Goal: Use online tool/utility: Utilize a website feature to perform a specific function

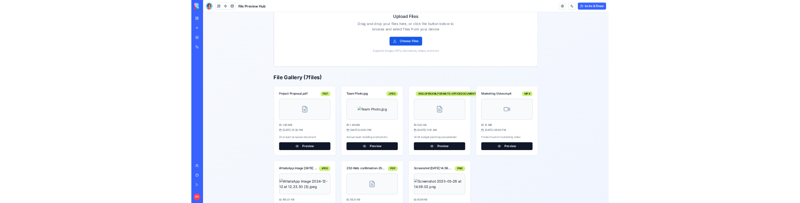
scroll to position [171, 0]
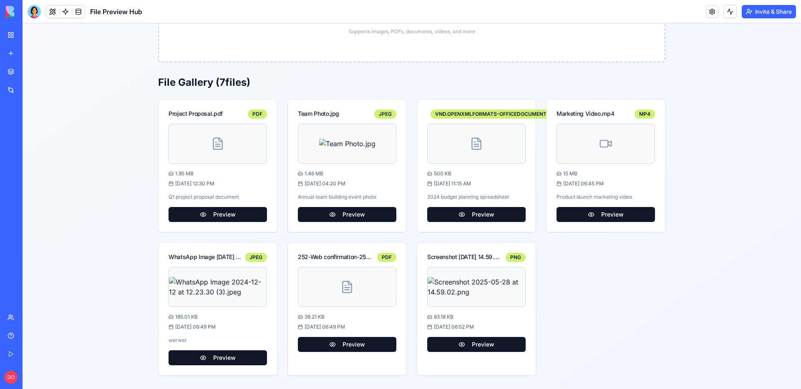
click at [574, 264] on div "Project Proposal.pdf PDF 1.95 MB [DATE] 12:30 PM Q1 project proposal document P…" at bounding box center [411, 237] width 507 height 277
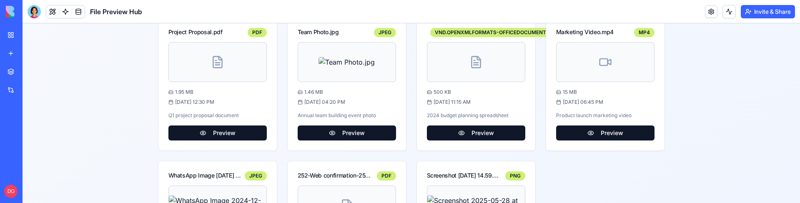
scroll to position [294, 0]
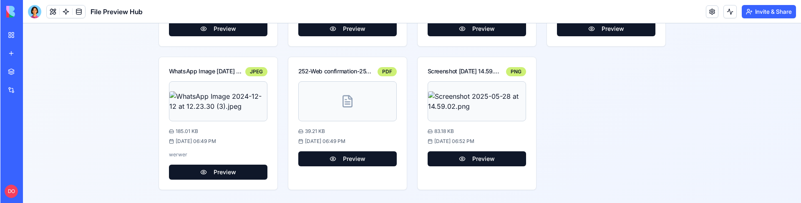
scroll to position [358, 0]
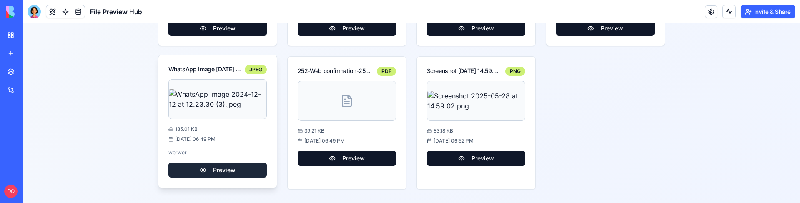
click at [217, 170] on button "Preview" at bounding box center [217, 170] width 98 height 15
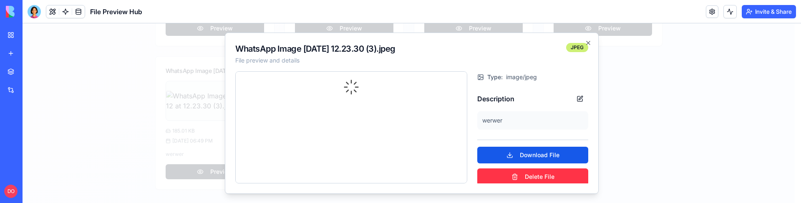
scroll to position [65, 0]
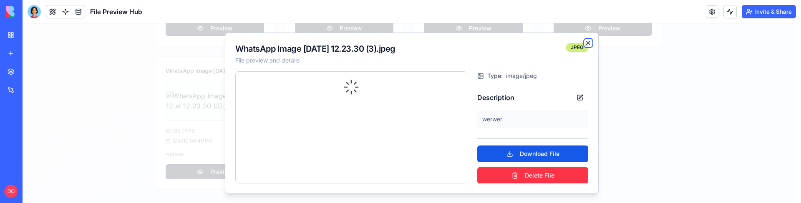
click at [589, 41] on icon "button" at bounding box center [588, 43] width 7 height 7
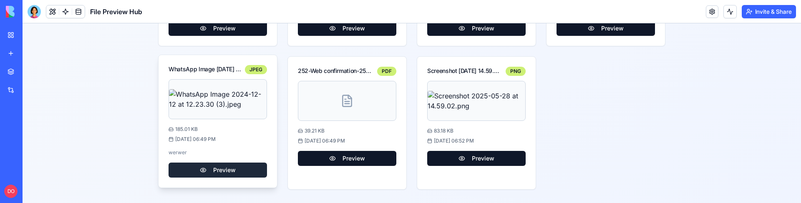
click at [231, 170] on button "Preview" at bounding box center [217, 170] width 98 height 15
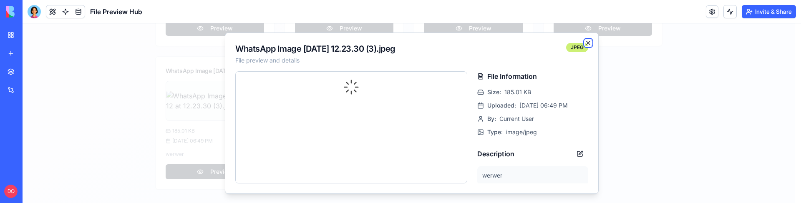
click at [589, 42] on icon "button" at bounding box center [588, 43] width 7 height 7
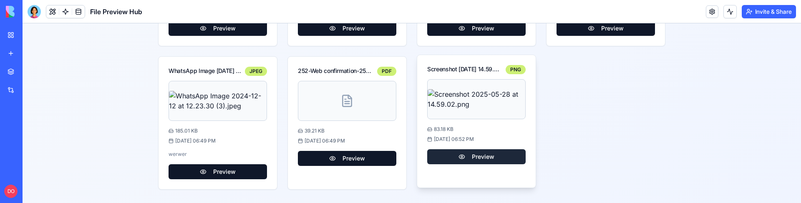
click at [469, 153] on button "Preview" at bounding box center [476, 156] width 98 height 15
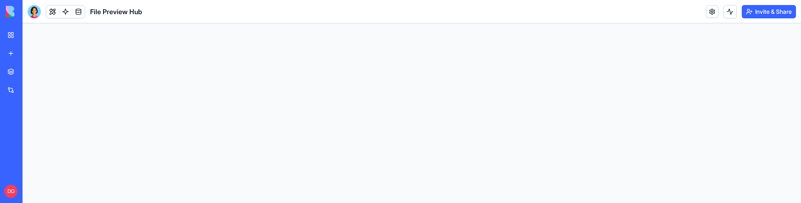
scroll to position [0, 0]
drag, startPoint x: 436, startPoint y: 156, endPoint x: 403, endPoint y: 154, distance: 33.4
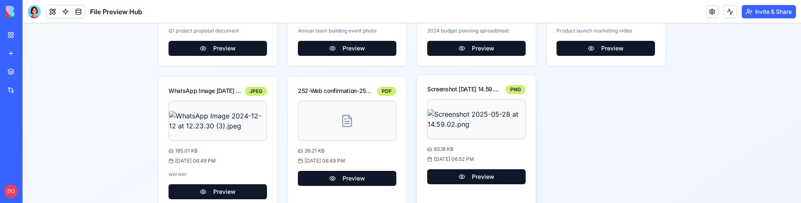
scroll to position [358, 0]
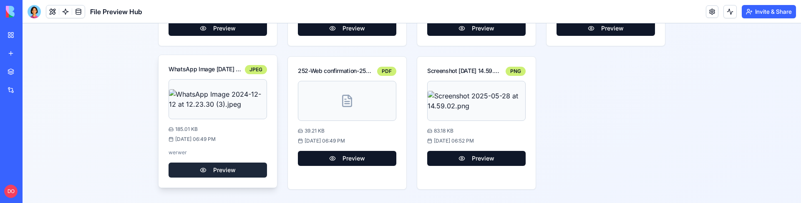
click at [216, 173] on button "Preview" at bounding box center [217, 170] width 98 height 15
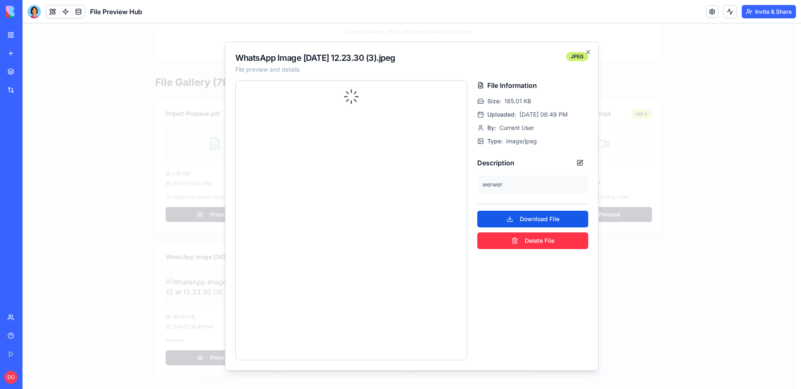
scroll to position [171, 0]
click at [531, 203] on button "Download File" at bounding box center [532, 219] width 111 height 17
click at [588, 52] on icon "button" at bounding box center [587, 51] width 3 height 3
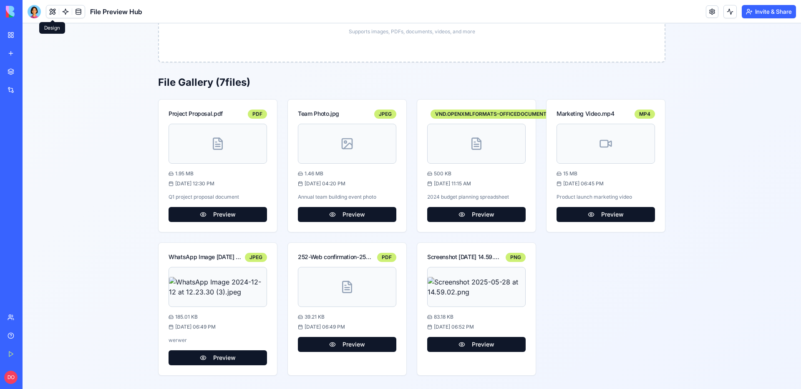
click at [51, 13] on button at bounding box center [52, 11] width 13 height 13
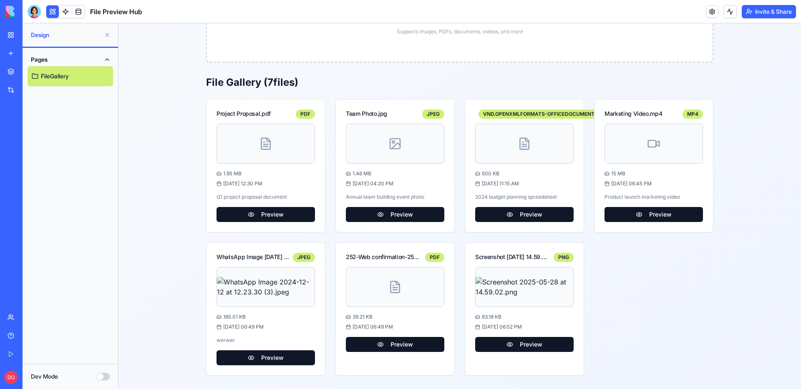
click at [103, 203] on button "Dev Mode" at bounding box center [102, 377] width 13 height 8
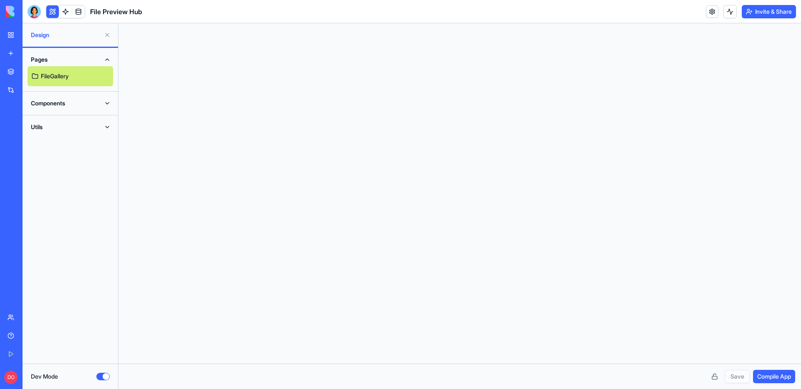
scroll to position [45, 0]
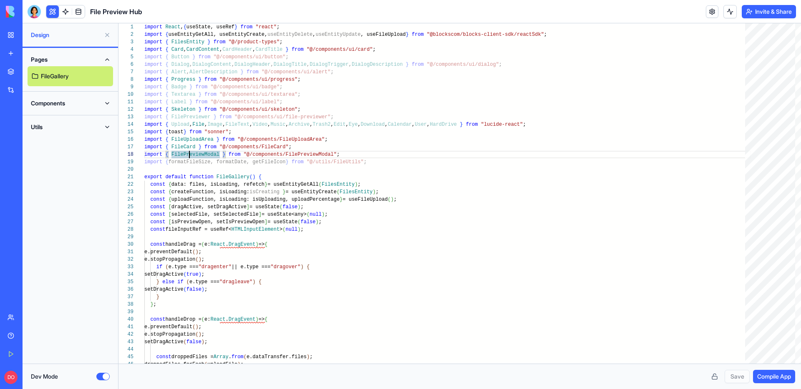
click at [109, 105] on button "Components" at bounding box center [70, 103] width 85 height 13
click at [65, 184] on link "FilePreviewModal" at bounding box center [70, 180] width 85 height 20
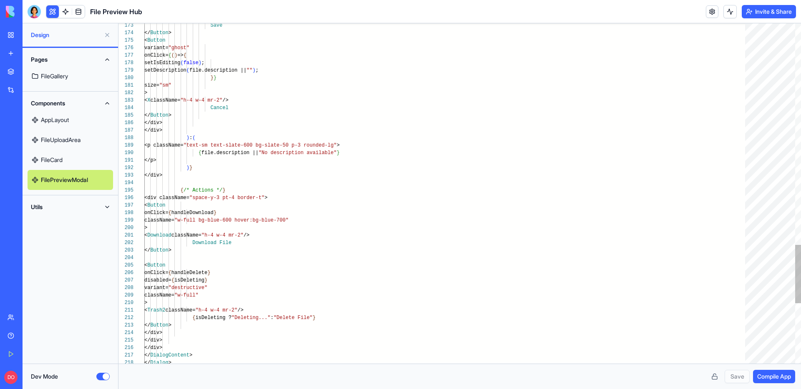
scroll to position [68, 6]
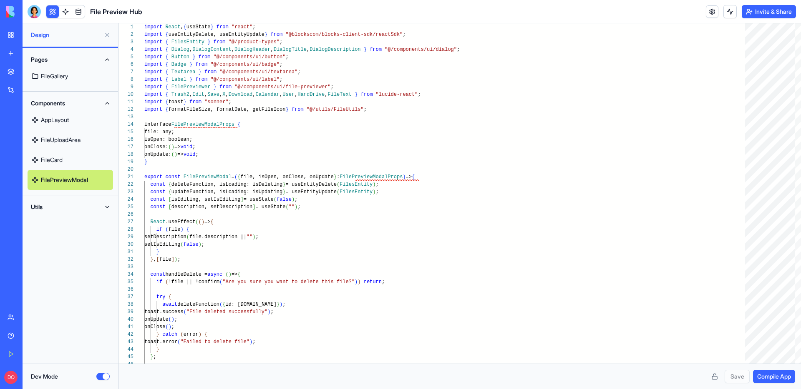
click at [94, 203] on button "Utils" at bounding box center [70, 207] width 85 height 13
click at [74, 203] on link "FileUtils" at bounding box center [70, 224] width 85 height 20
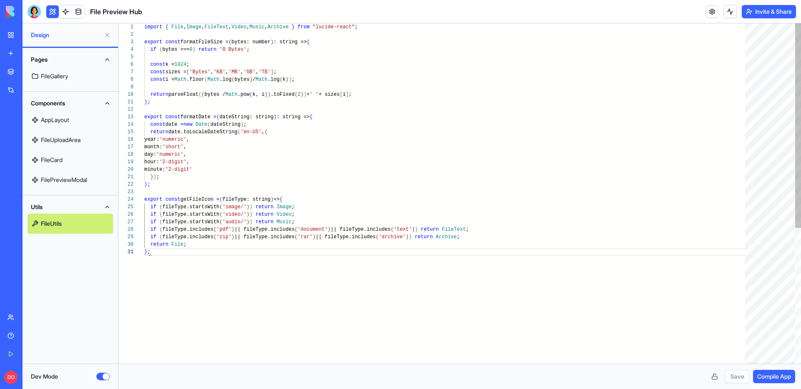
scroll to position [0, 5]
click at [76, 181] on link "FilePreviewModal" at bounding box center [70, 180] width 85 height 20
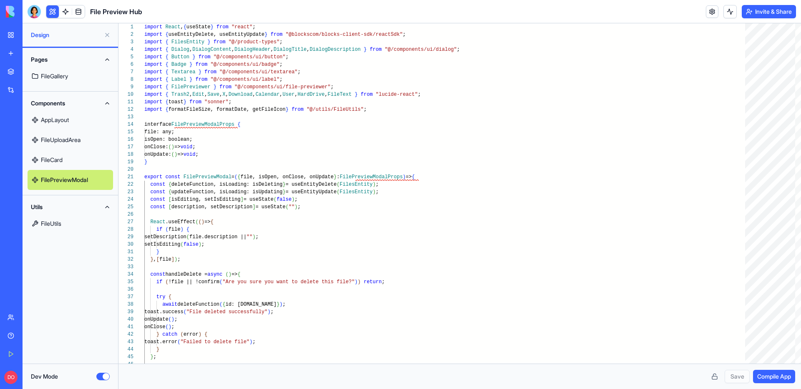
click at [66, 136] on link "FileUploadArea" at bounding box center [70, 140] width 85 height 20
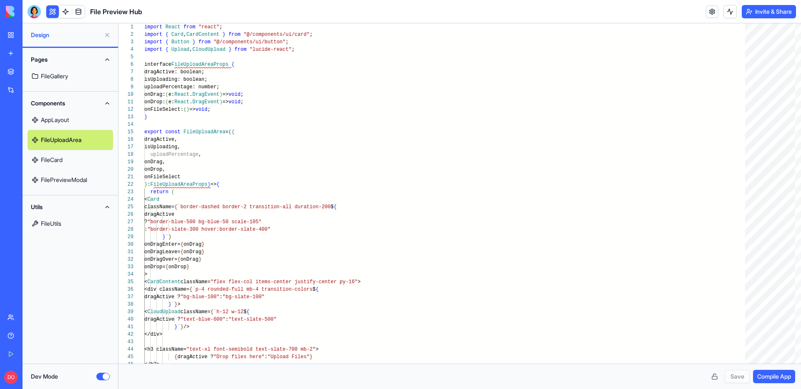
click at [67, 121] on link "AppLayout" at bounding box center [70, 120] width 85 height 20
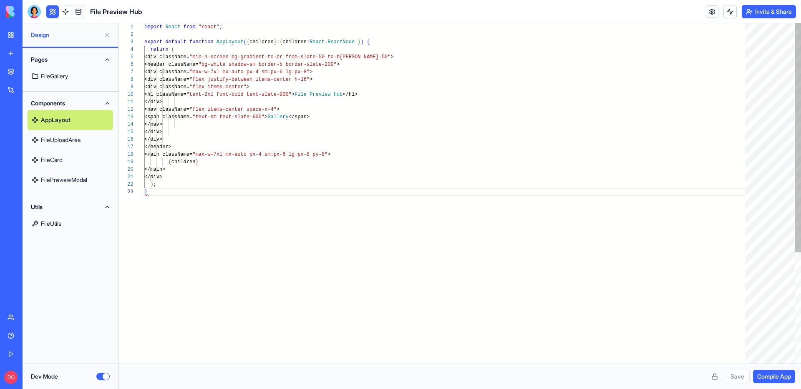
scroll to position [15, 3]
click at [74, 159] on link "FileCard" at bounding box center [70, 160] width 85 height 20
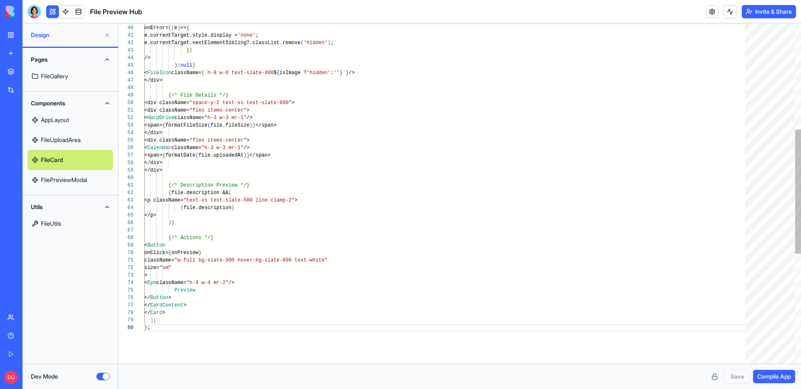
scroll to position [68, 6]
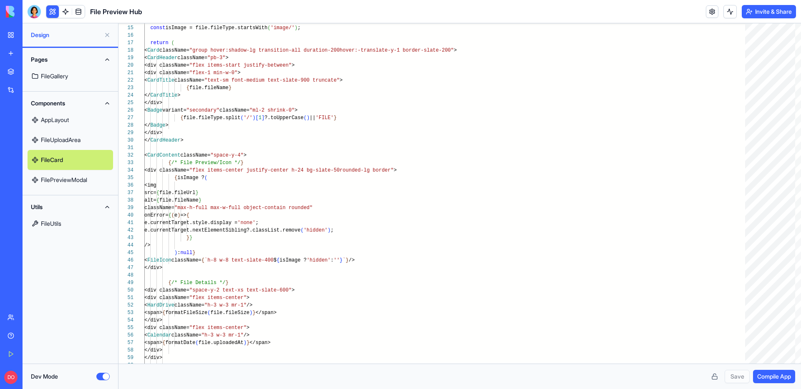
click at [78, 179] on link "FilePreviewModal" at bounding box center [70, 180] width 85 height 20
type textarea "**********"
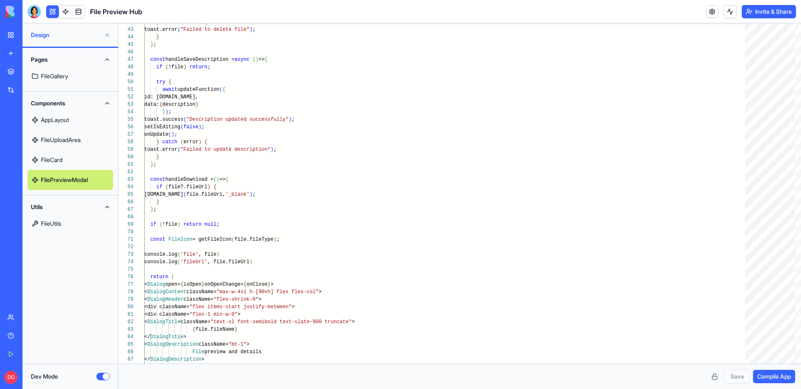
click at [104, 203] on button "Dev Mode" at bounding box center [102, 377] width 13 height 8
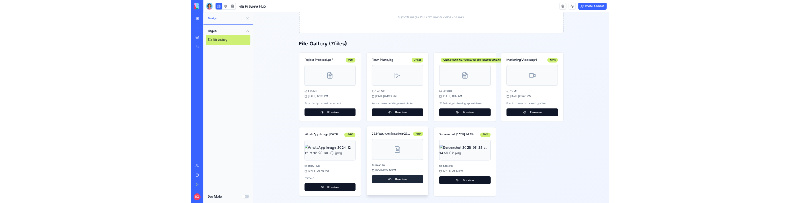
scroll to position [171, 0]
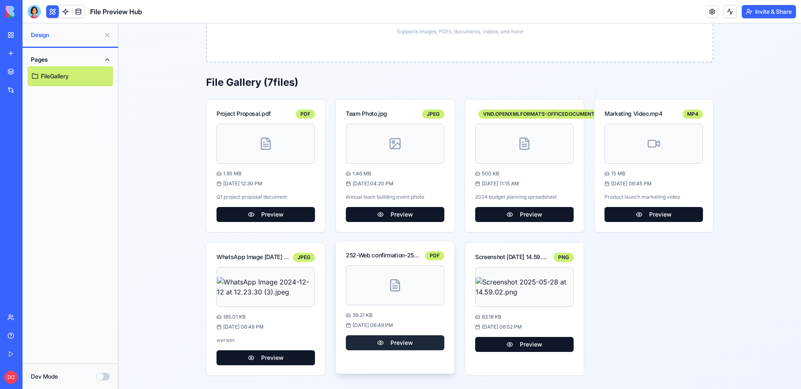
click at [389, 203] on button "Preview" at bounding box center [395, 343] width 98 height 15
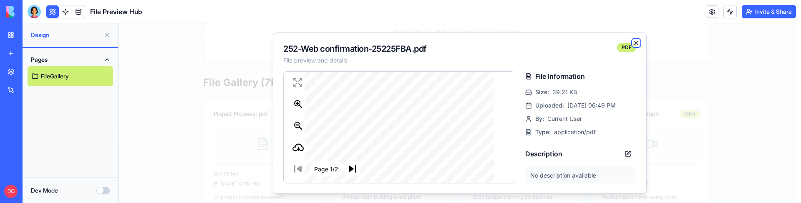
click at [636, 43] on icon "button" at bounding box center [635, 42] width 3 height 3
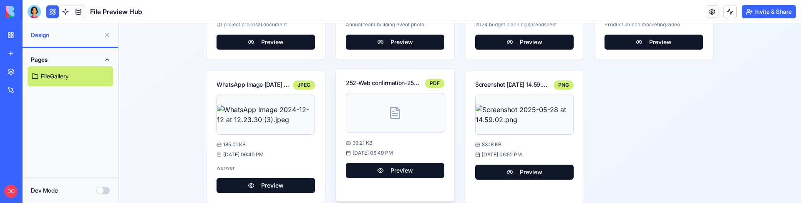
scroll to position [350, 0]
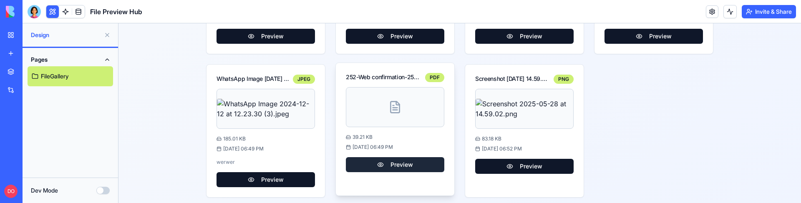
click at [397, 167] on button "Preview" at bounding box center [395, 164] width 98 height 15
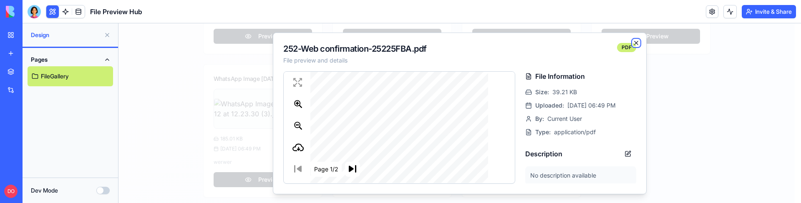
click at [635, 41] on icon "button" at bounding box center [636, 43] width 7 height 7
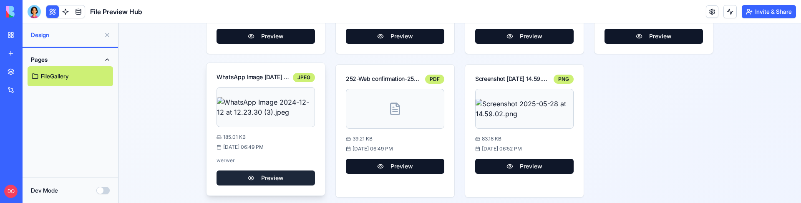
click at [260, 175] on button "Preview" at bounding box center [265, 178] width 98 height 15
